Goal: Obtain resource: Obtain resource

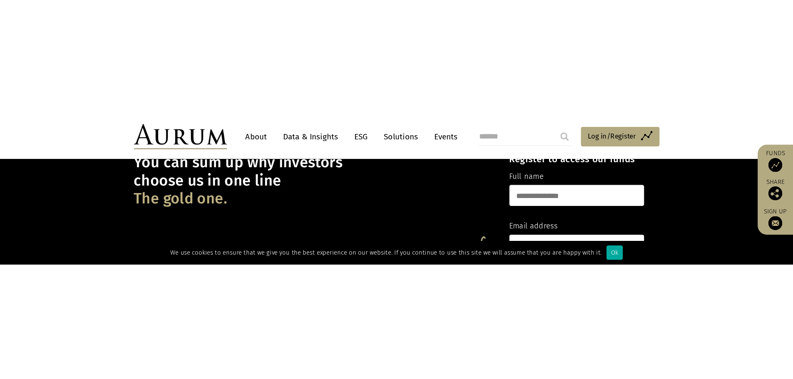
scroll to position [167, 0]
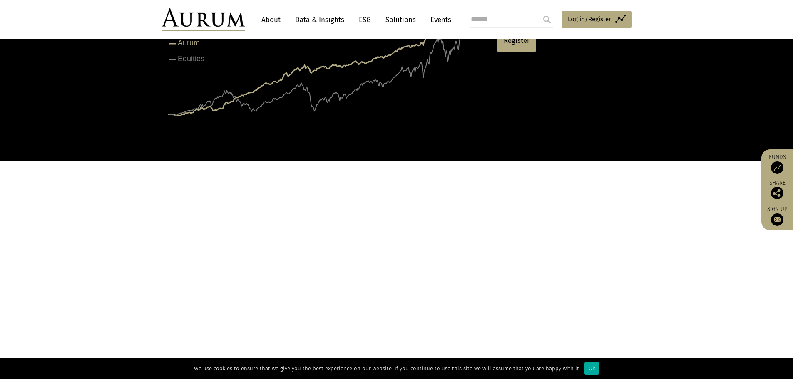
click at [326, 23] on link "Data & Insights" at bounding box center [319, 19] width 57 height 15
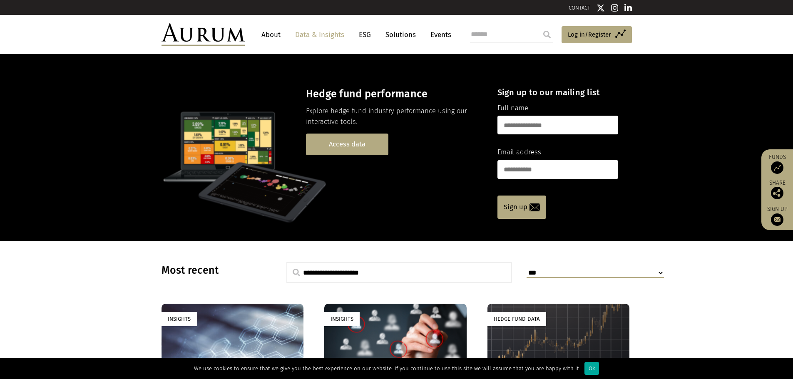
click at [360, 146] on link "Access data" at bounding box center [347, 144] width 82 height 21
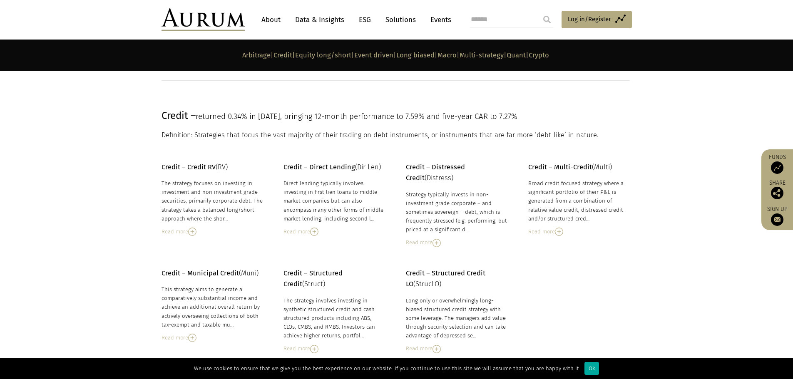
scroll to position [624, 0]
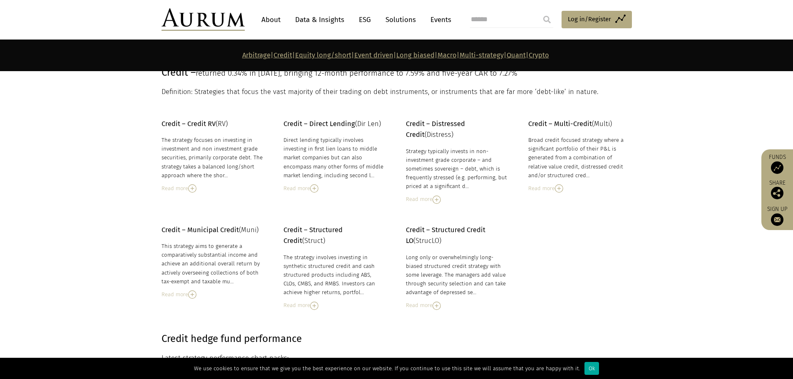
click at [191, 189] on img at bounding box center [192, 188] width 8 height 8
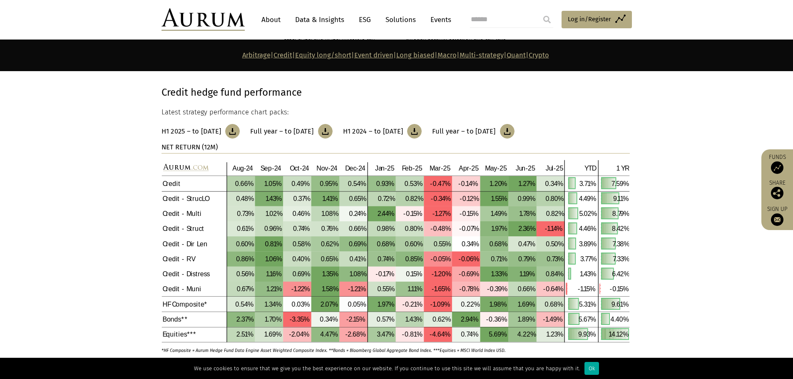
scroll to position [916, 0]
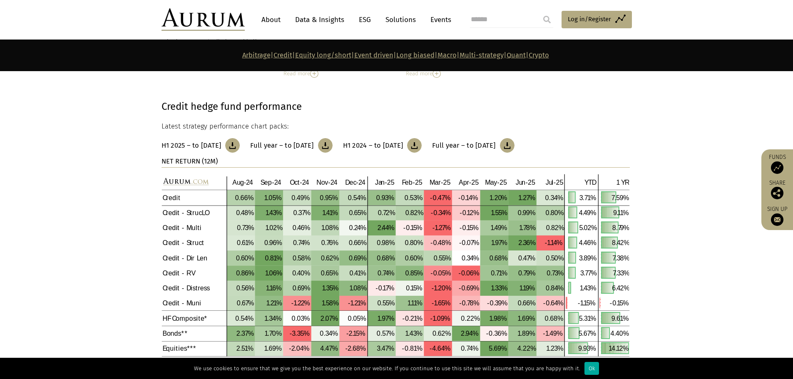
click at [515, 147] on img at bounding box center [507, 145] width 15 height 15
